Goal: Task Accomplishment & Management: Manage account settings

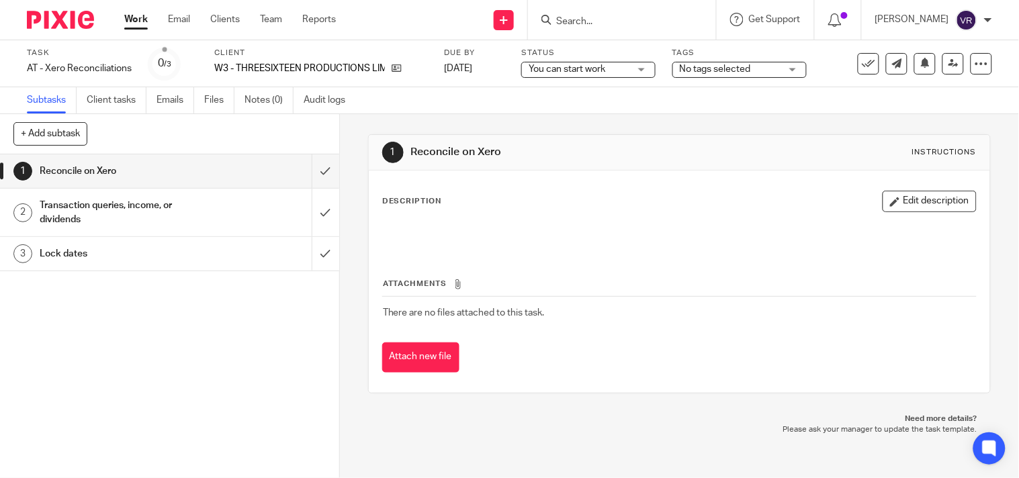
click at [636, 71] on div "You can start work You can start work" at bounding box center [588, 70] width 134 height 16
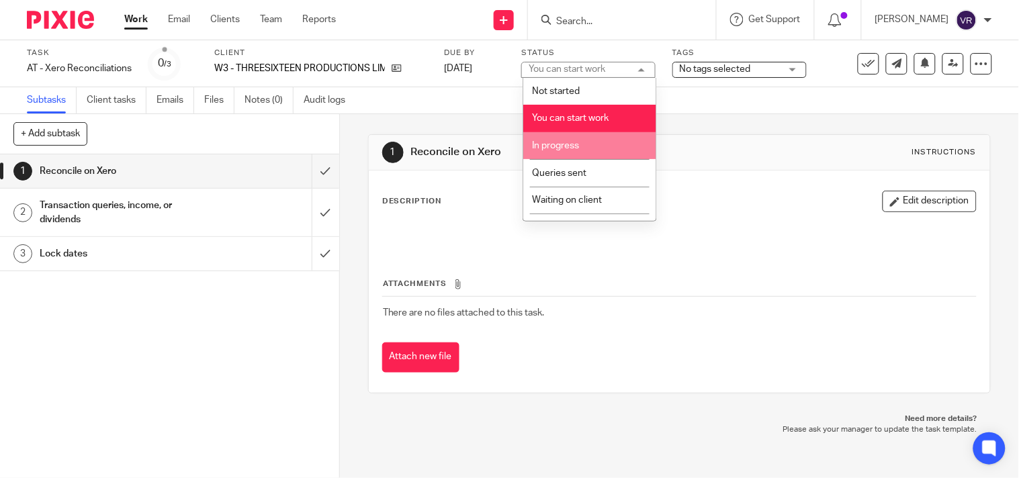
click at [588, 143] on li "In progress" at bounding box center [589, 146] width 133 height 28
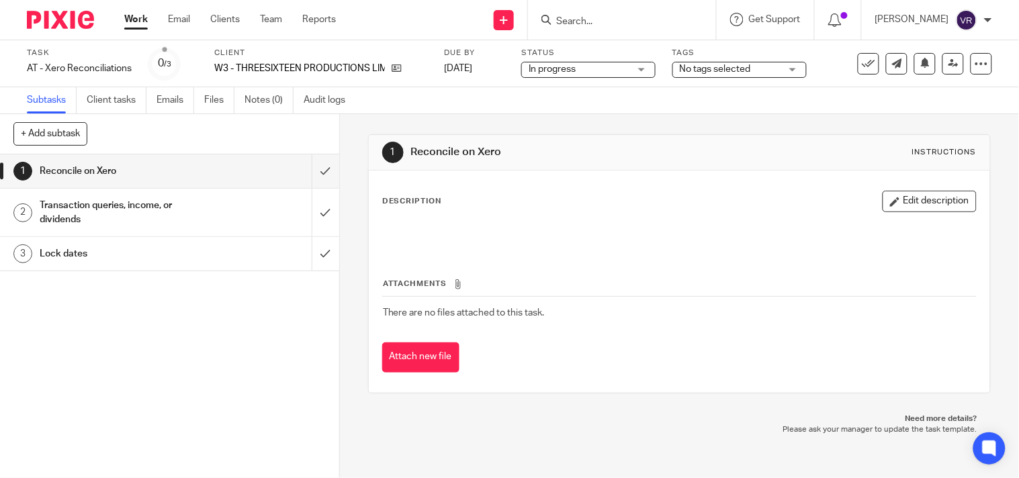
click at [515, 101] on div "Subtasks Client tasks Emails Files Notes (0) Audit logs" at bounding box center [509, 100] width 1019 height 27
click at [310, 180] on input "submit" at bounding box center [169, 172] width 339 height 34
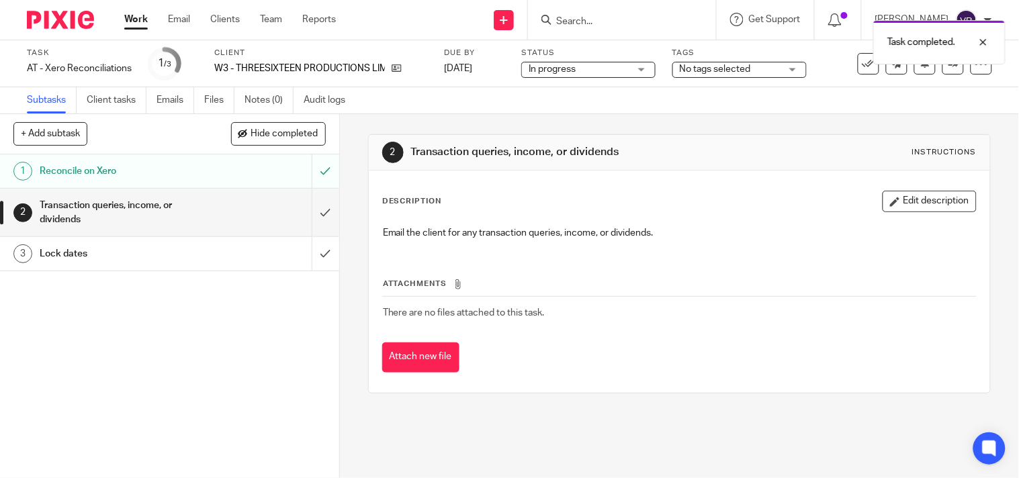
click at [310, 207] on input "submit" at bounding box center [169, 213] width 339 height 48
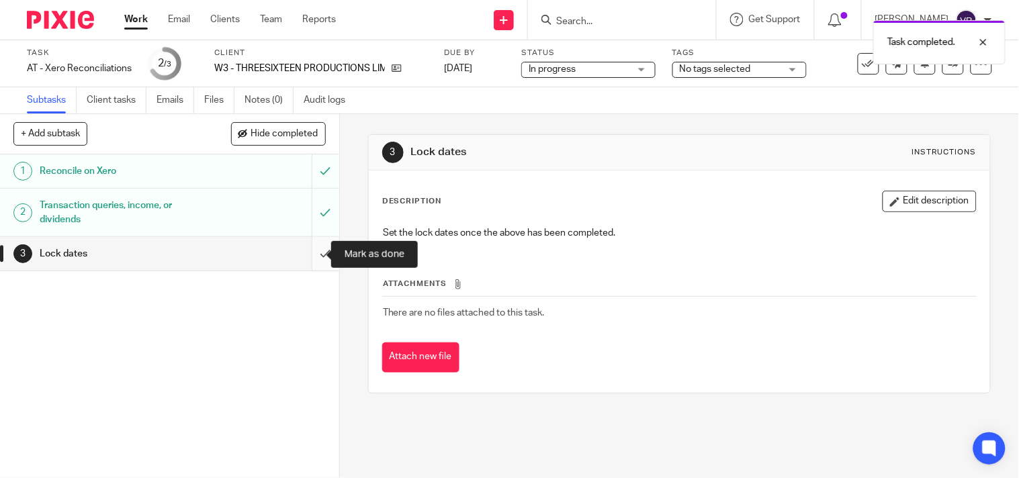
click at [307, 253] on input "submit" at bounding box center [169, 254] width 339 height 34
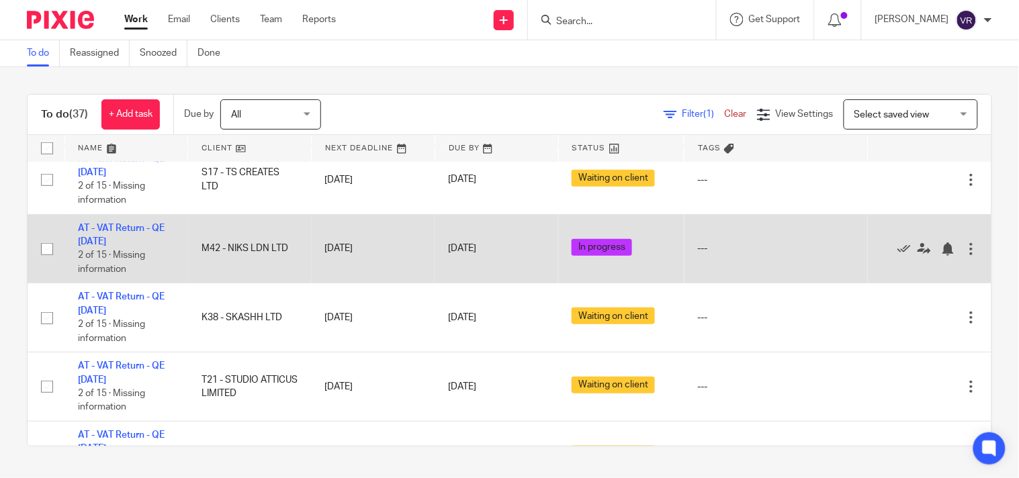
scroll to position [149, 0]
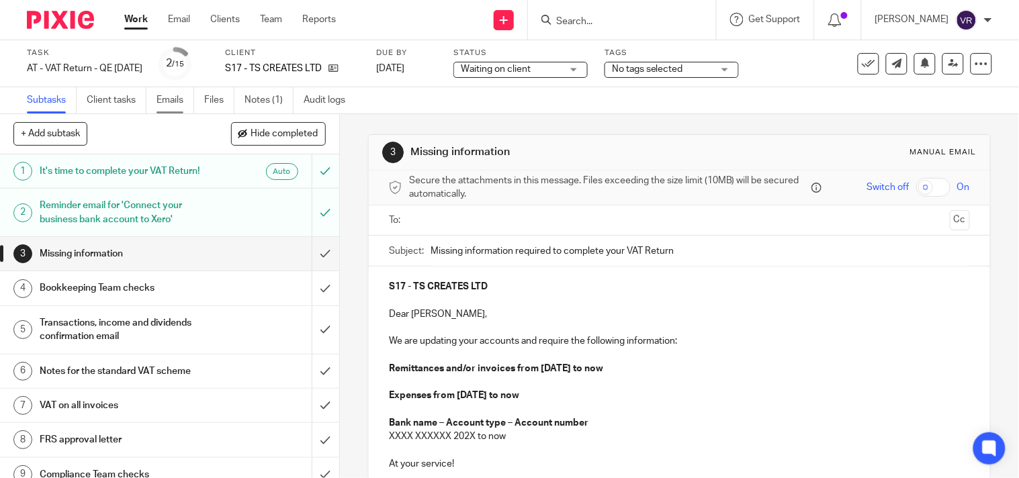
click at [179, 98] on link "Emails" at bounding box center [176, 100] width 38 height 26
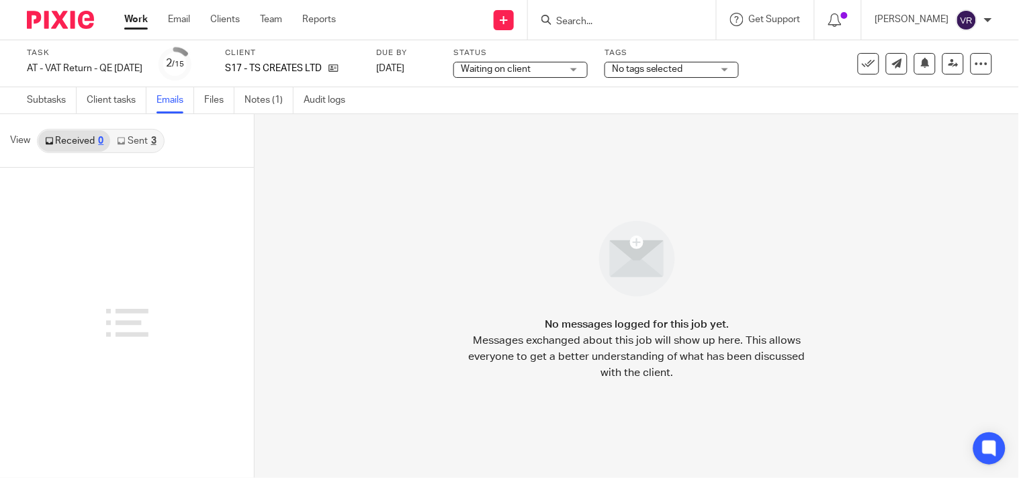
click at [141, 138] on link "Sent 3" at bounding box center [136, 141] width 52 height 22
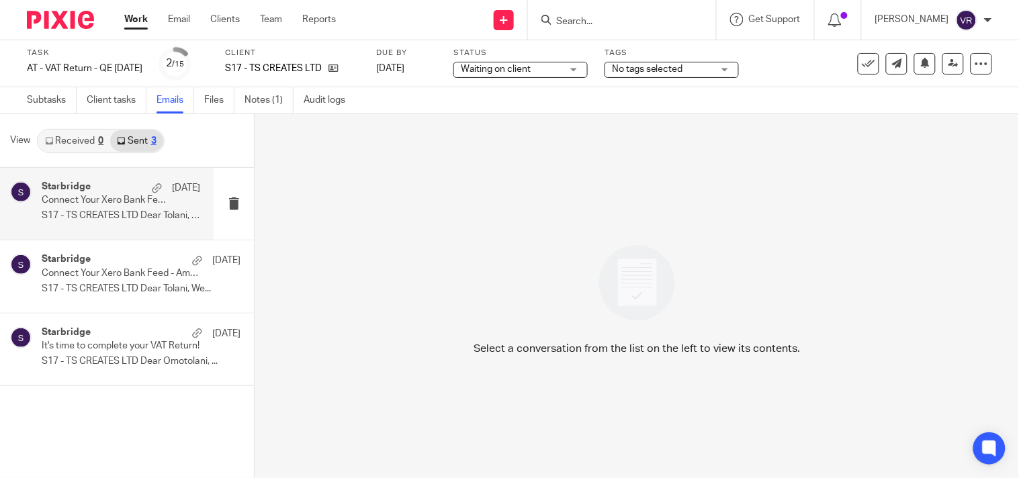
click at [110, 213] on p "S17 - TS CREATES LTD Dear Tolani, We..." at bounding box center [121, 215] width 159 height 11
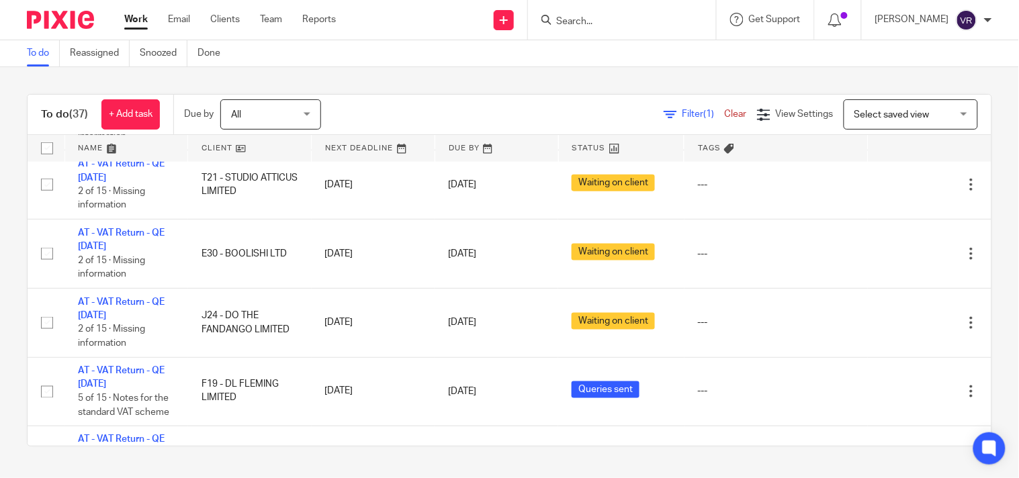
scroll to position [448, 0]
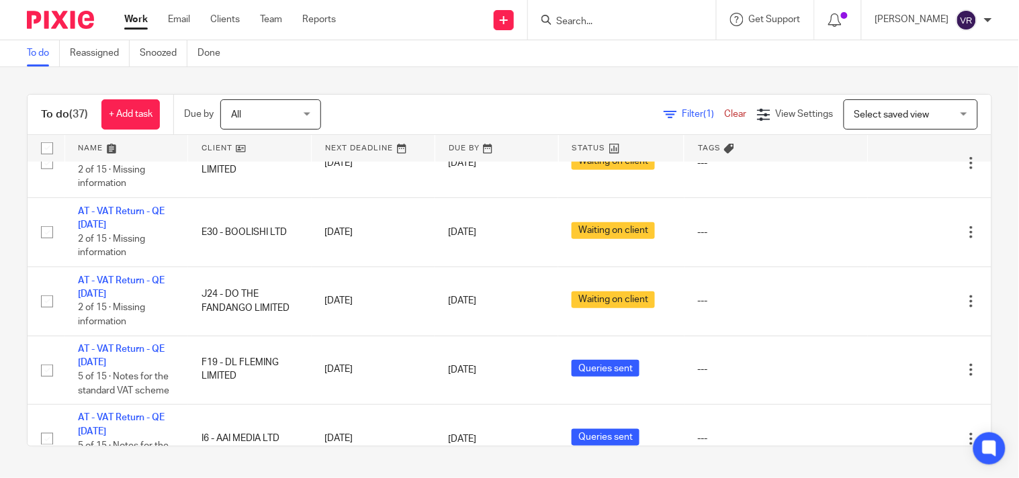
click at [393, 89] on div "To do (37) + Add task Due by All All Today Tomorrow This week Next week This mo…" at bounding box center [509, 270] width 1019 height 407
click at [871, 81] on div "To do (37) + Add task Due by All All Today Tomorrow This week Next week This mo…" at bounding box center [509, 270] width 1019 height 407
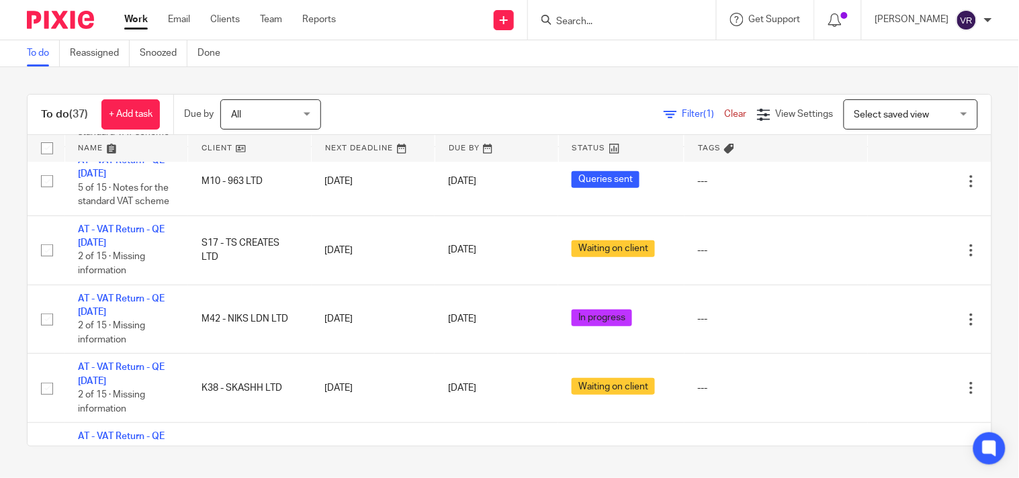
scroll to position [0, 0]
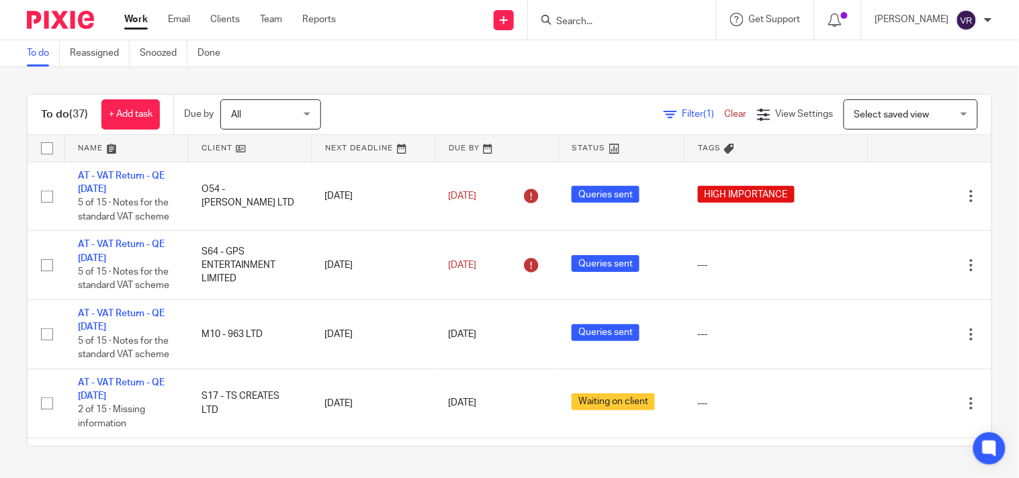
click at [609, 27] on input "Search" at bounding box center [615, 22] width 121 height 12
paste input "REFINED IMAGERY LTD"
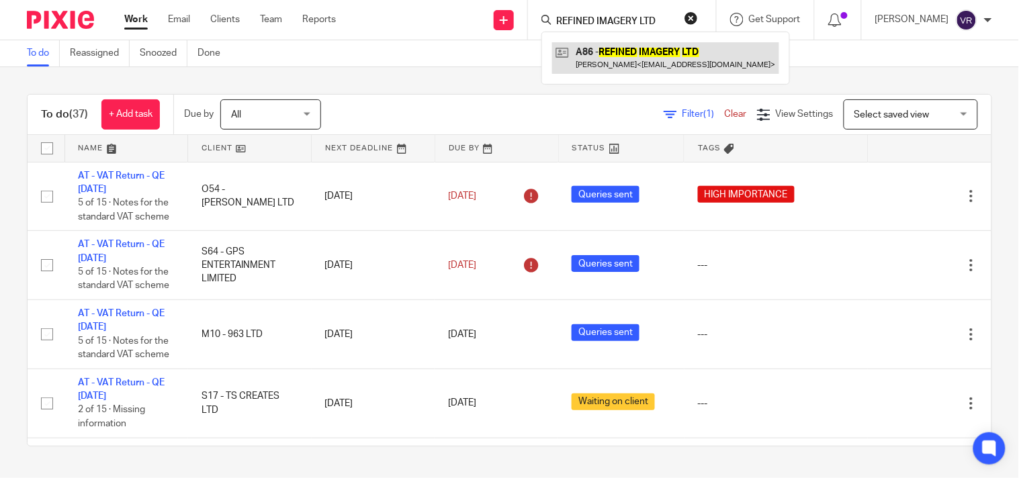
type input "REFINED IMAGERY LTD"
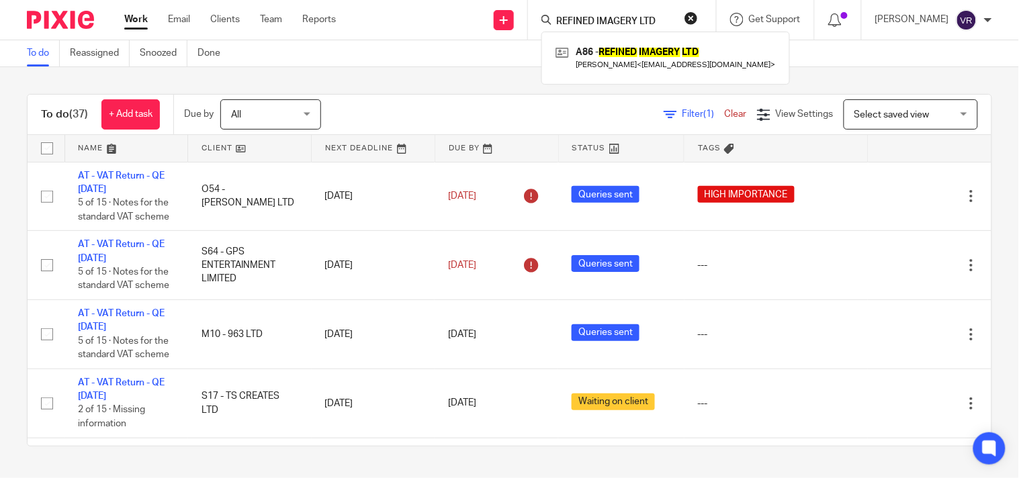
click at [810, 56] on div "To do Reassigned Snoozed Done" at bounding box center [509, 53] width 1019 height 27
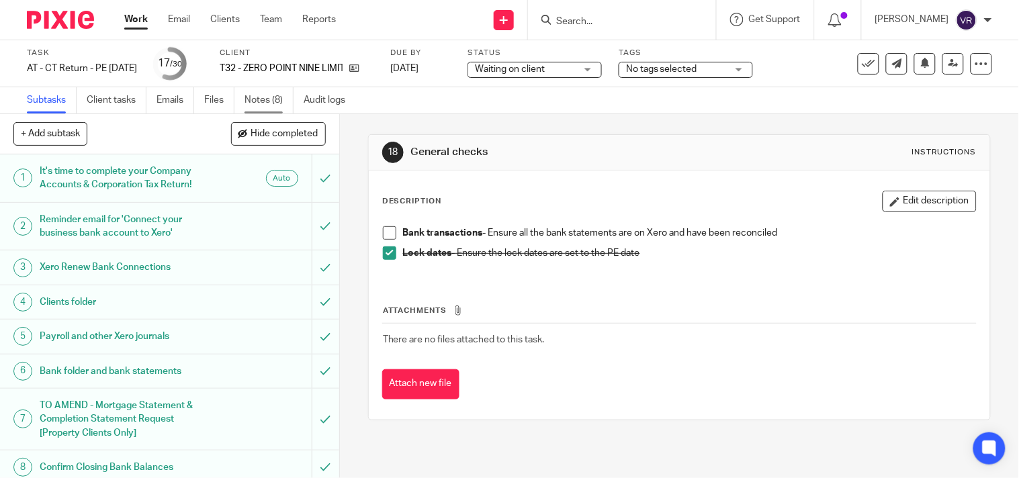
click at [259, 98] on link "Notes (8)" at bounding box center [269, 100] width 49 height 26
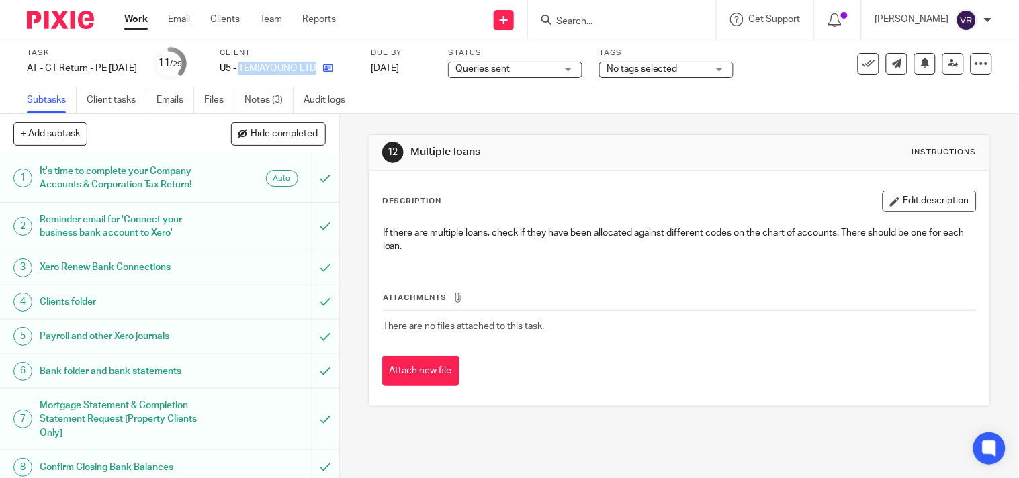
drag, startPoint x: 263, startPoint y: 67, endPoint x: 351, endPoint y: 62, distance: 88.2
click at [351, 62] on div "U5 - TEMIAYOUNO LTD" at bounding box center [287, 68] width 134 height 13
copy div "TEMIAYOUNO LTD"
click at [466, 95] on div "Subtasks Client tasks Emails Files Notes (3) Audit logs" at bounding box center [509, 100] width 1019 height 27
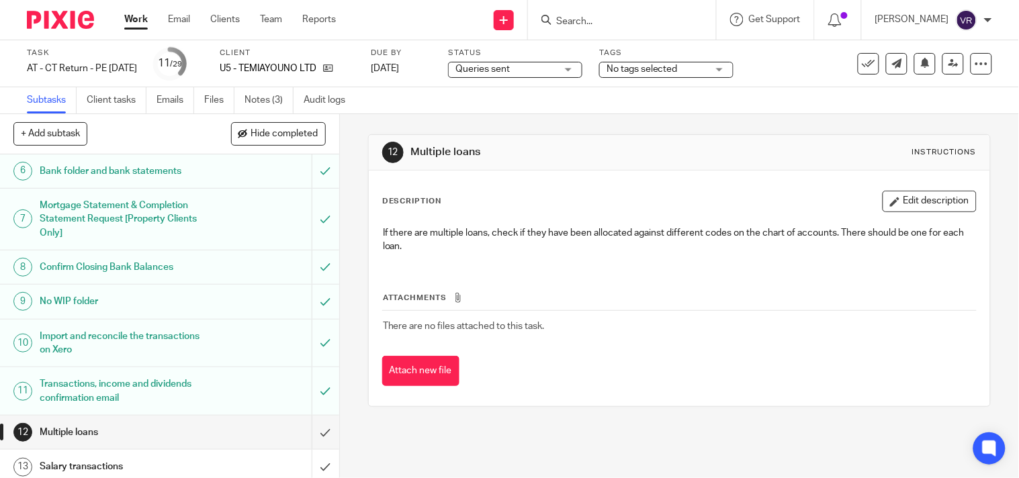
scroll to position [224, 0]
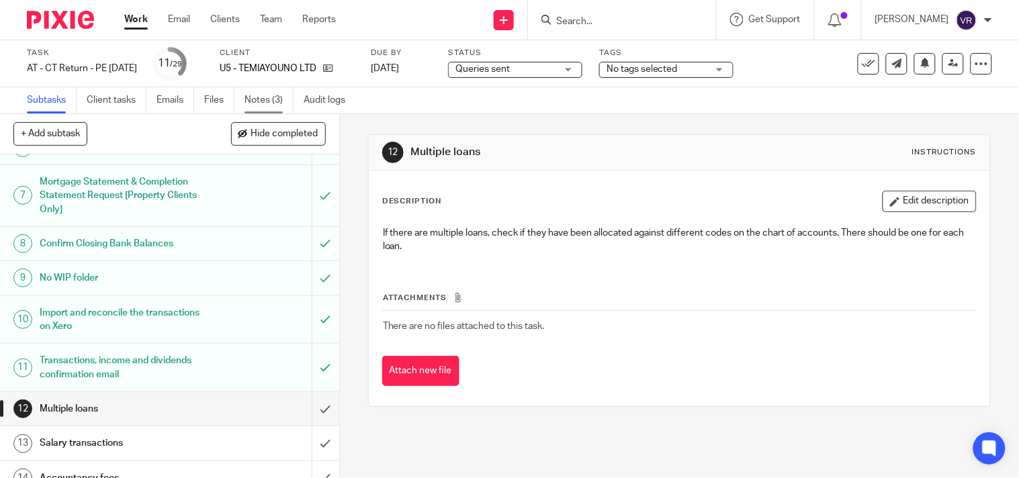
click at [261, 99] on link "Notes (3)" at bounding box center [269, 100] width 49 height 26
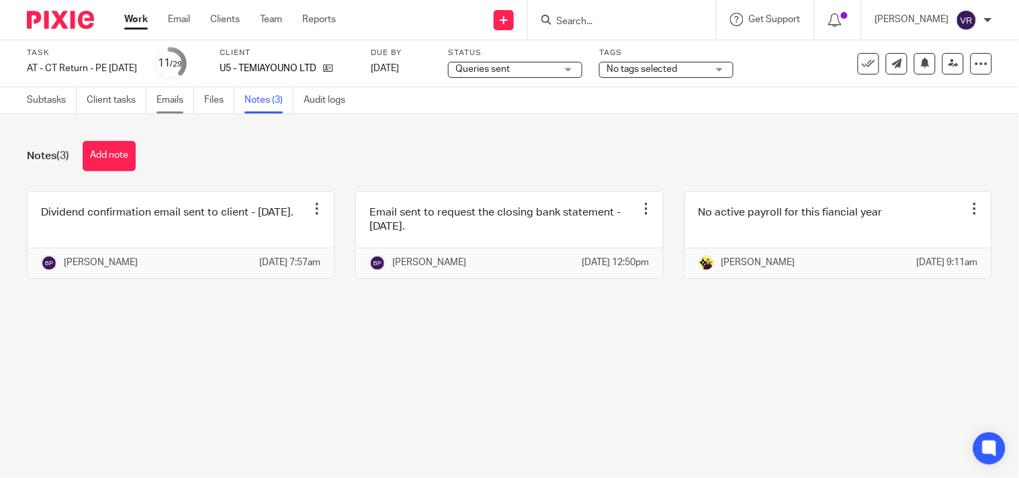
click at [189, 104] on link "Emails" at bounding box center [176, 100] width 38 height 26
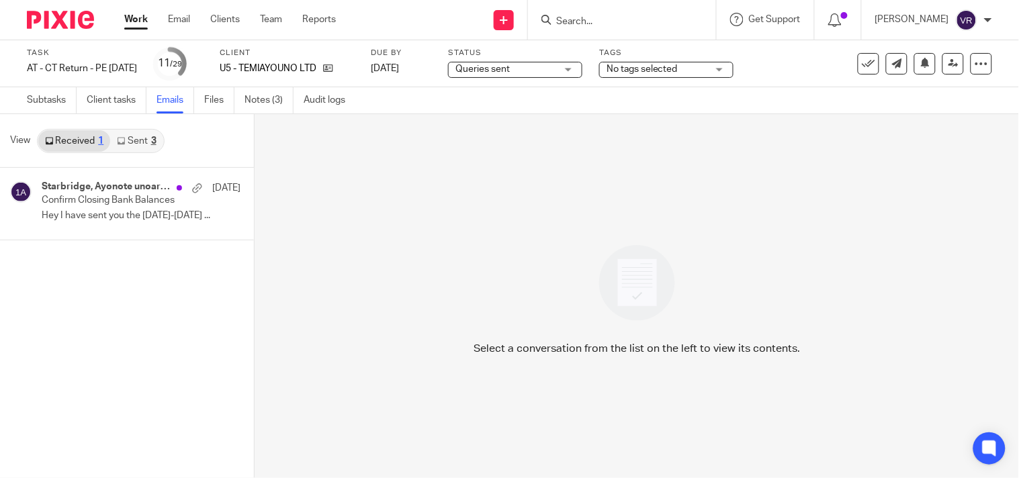
click at [133, 141] on link "Sent 3" at bounding box center [136, 141] width 52 height 22
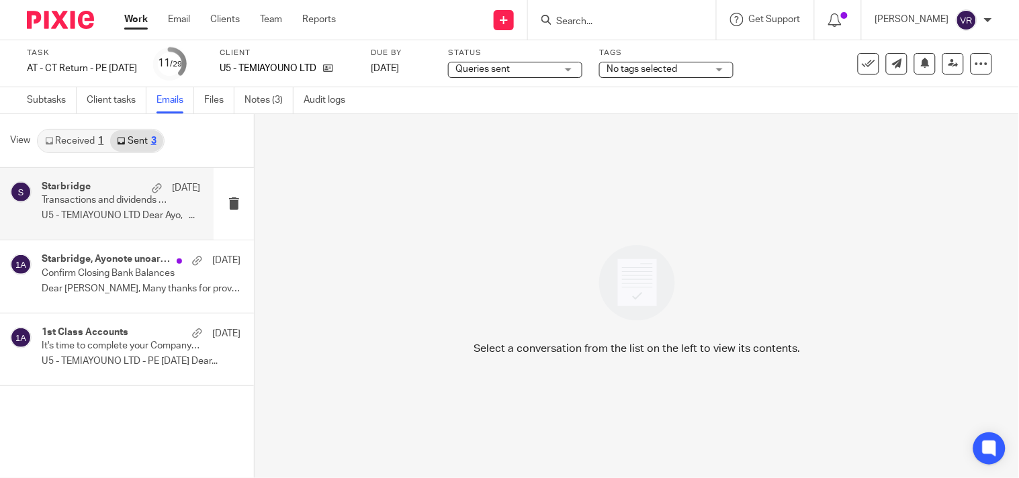
click at [126, 210] on div "Starbridge 19 Jun Transactions and dividends confirmation U5 - TEMIAYOUNO LTD D…" at bounding box center [121, 203] width 159 height 45
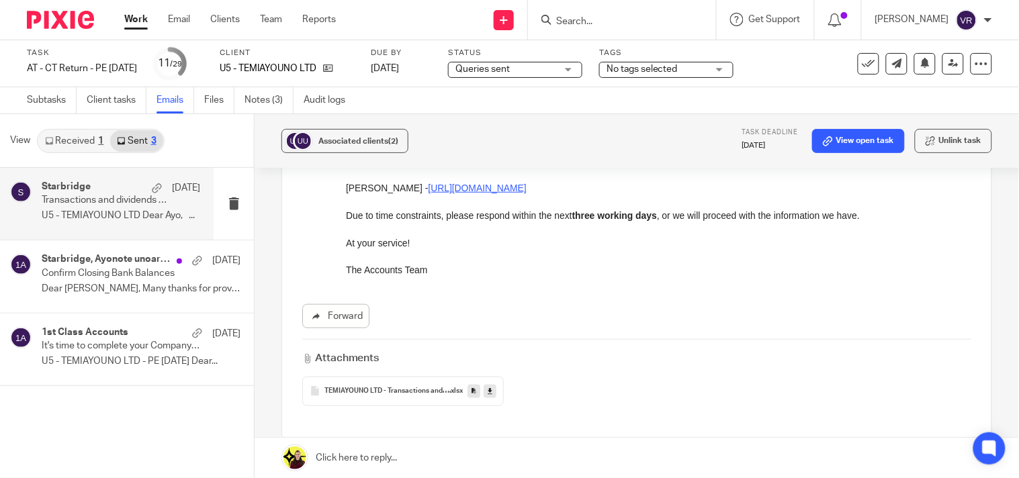
scroll to position [298, 0]
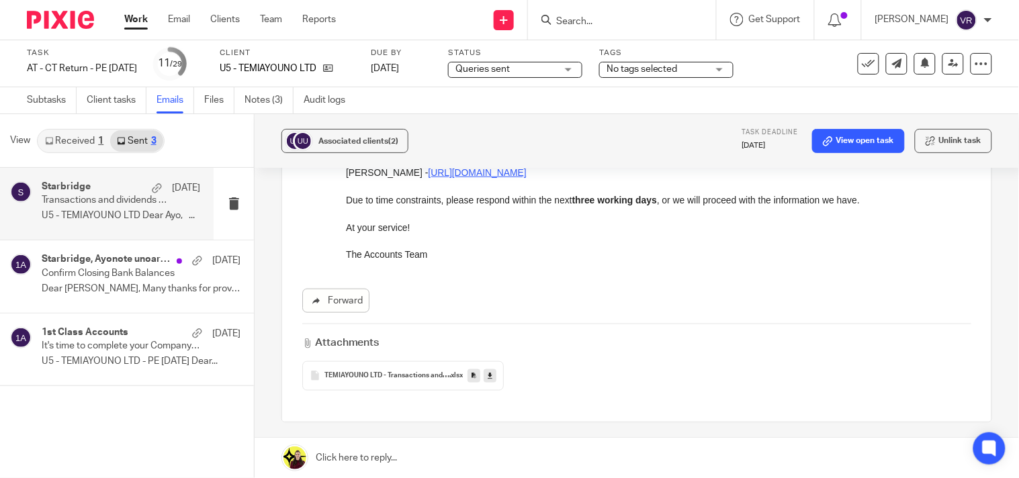
click at [390, 374] on span "TEMIAYOUNO LTD - Transactions and dividend confirmation" at bounding box center [387, 376] width 125 height 8
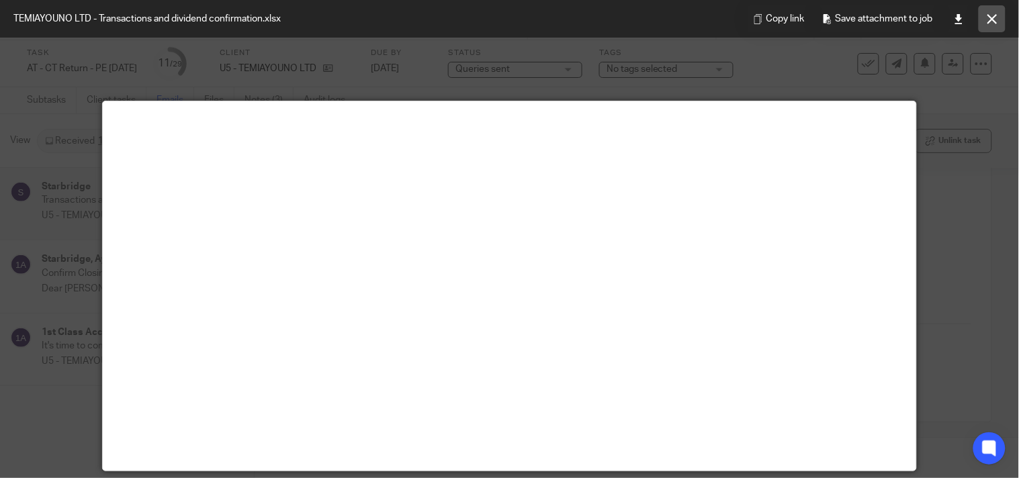
click at [999, 19] on button at bounding box center [992, 18] width 27 height 27
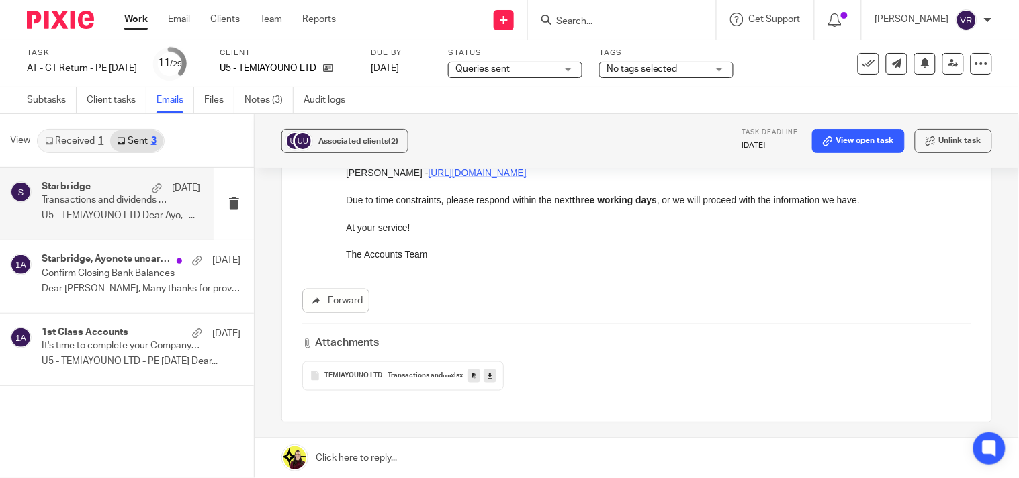
click at [488, 378] on icon at bounding box center [490, 376] width 5 height 10
